Goal: Task Accomplishment & Management: Complete application form

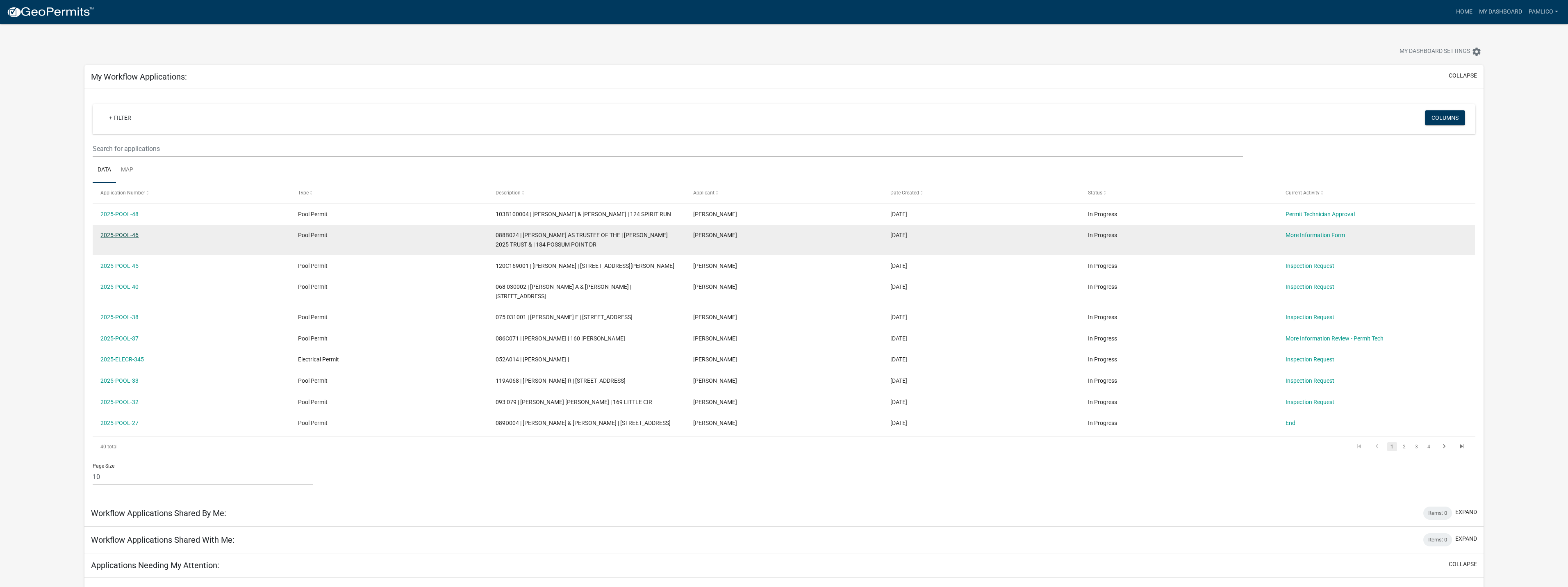
click at [132, 236] on link "2025-POOL-46" at bounding box center [119, 235] width 38 height 7
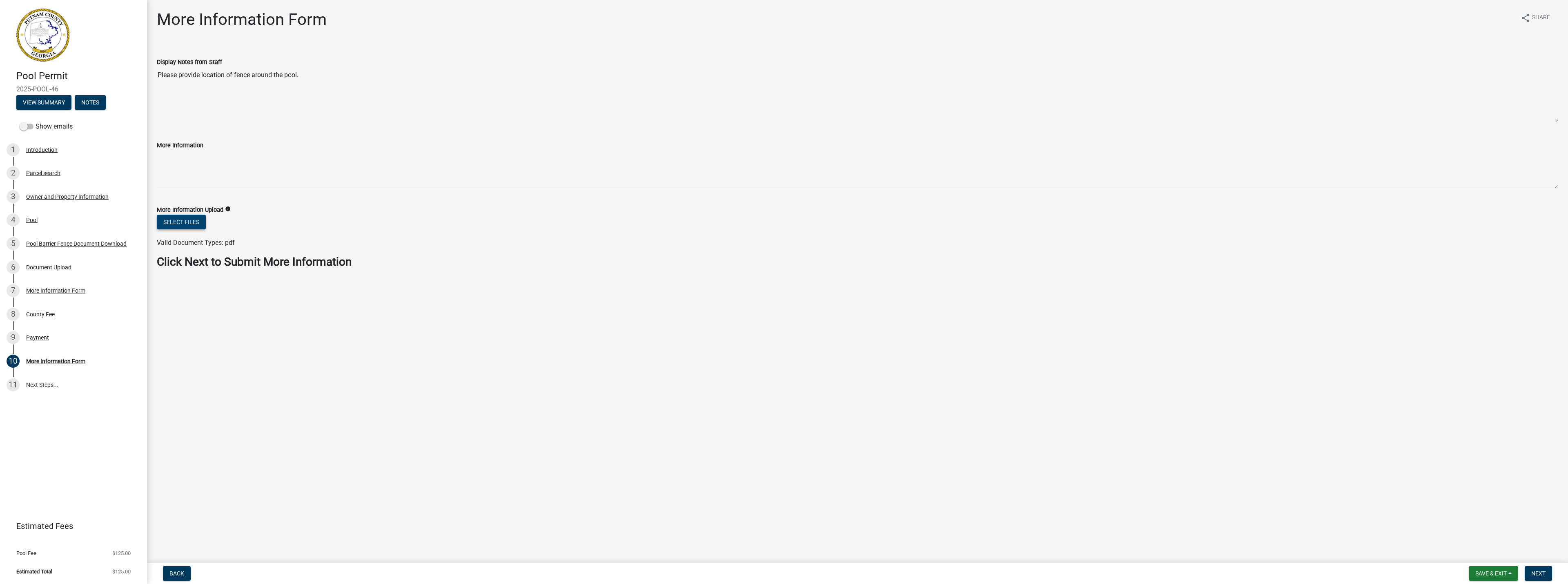
click at [197, 223] on button "Select files" at bounding box center [181, 222] width 49 height 15
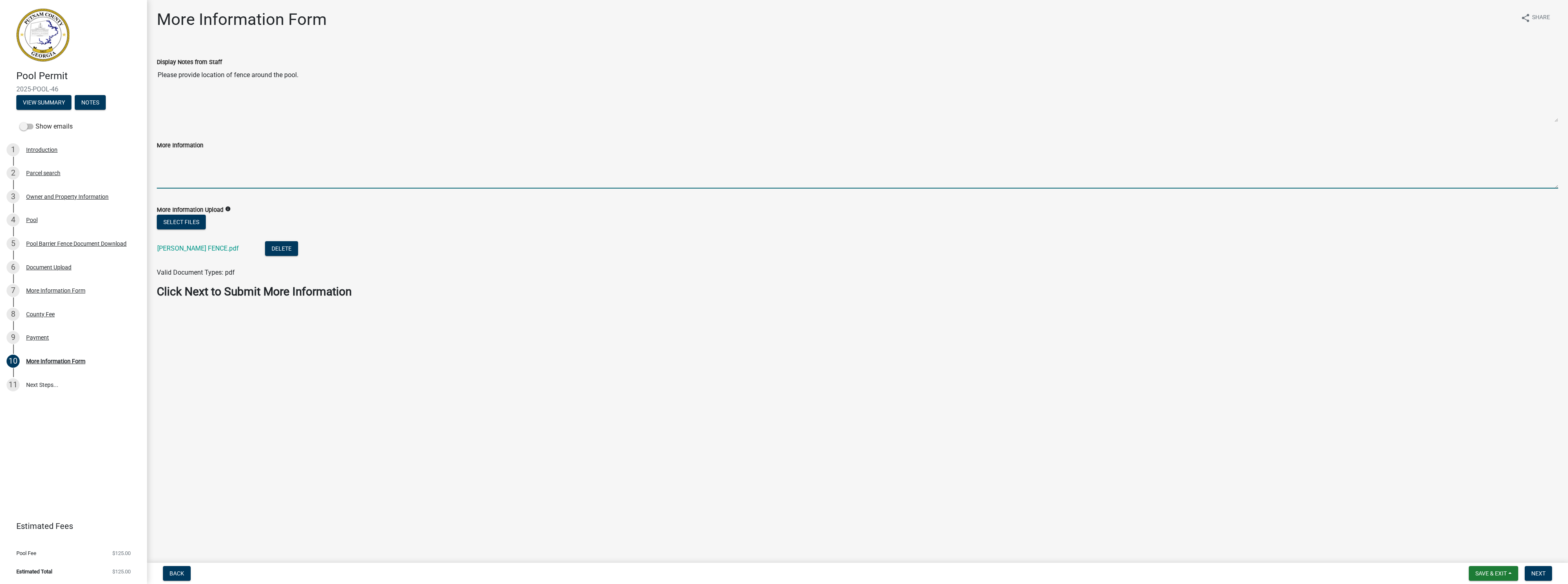
click at [240, 165] on textarea "More Information" at bounding box center [858, 169] width 1401 height 38
type textarea "FENCE IS EXISTING, BUT EDITED PLAN TO SHOW"
click at [1544, 577] on button "Next" at bounding box center [1538, 573] width 27 height 15
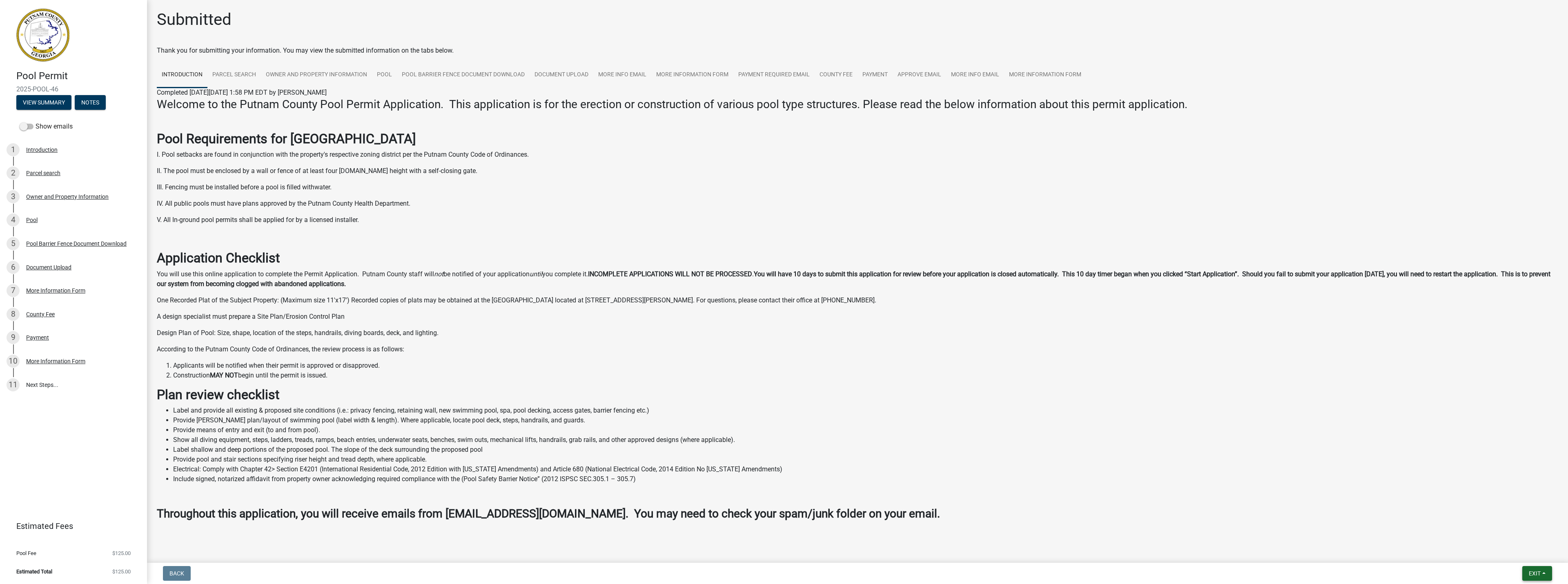
click at [1533, 571] on span "Exit" at bounding box center [1535, 573] width 12 height 7
click at [1514, 551] on button "Save & Exit" at bounding box center [1519, 552] width 65 height 19
